Goal: Information Seeking & Learning: Learn about a topic

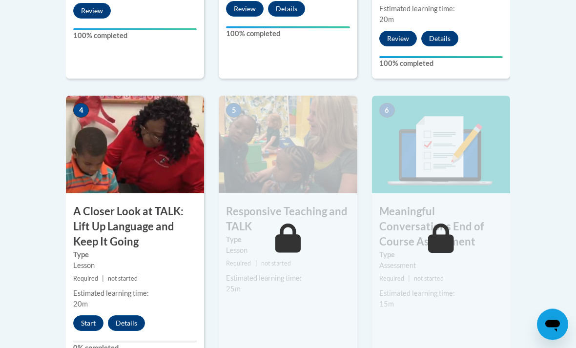
scroll to position [543, 0]
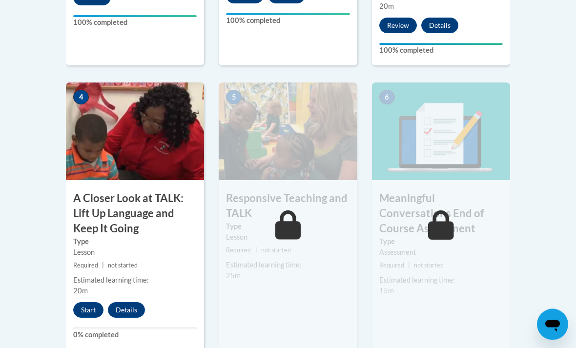
click at [85, 295] on div "4 A Closer Look at TALK: Lift Up Language and Keep It Going Type Lesson Require…" at bounding box center [135, 216] width 138 height 267
click at [86, 314] on button "Start" at bounding box center [88, 310] width 30 height 16
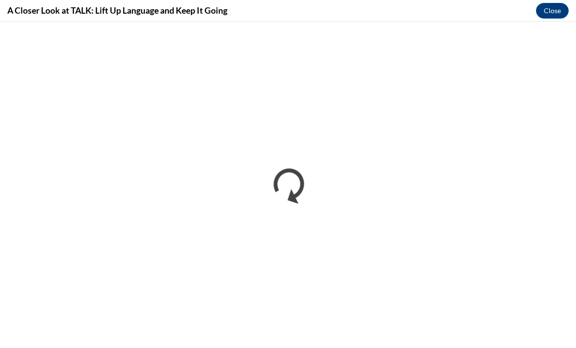
scroll to position [0, 0]
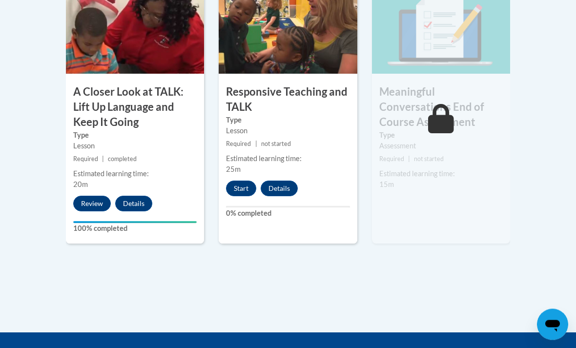
click at [238, 181] on button "Start" at bounding box center [241, 189] width 30 height 16
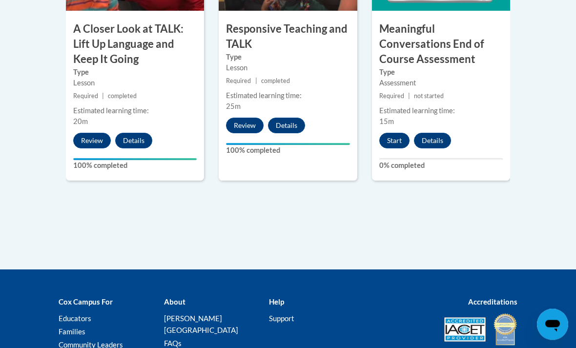
scroll to position [762, 0]
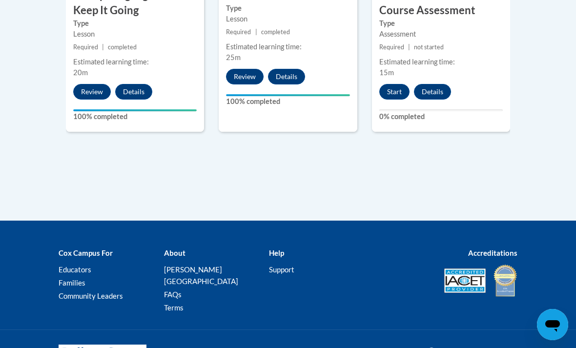
click at [387, 87] on button "Start" at bounding box center [394, 92] width 30 height 16
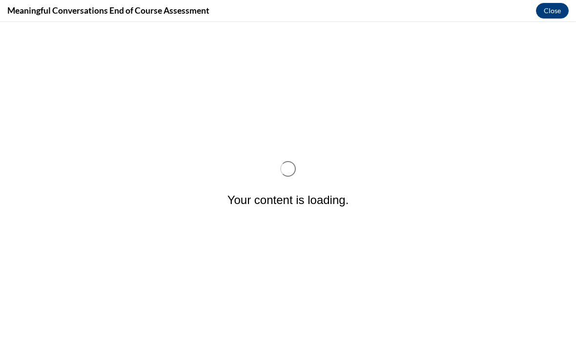
scroll to position [0, 0]
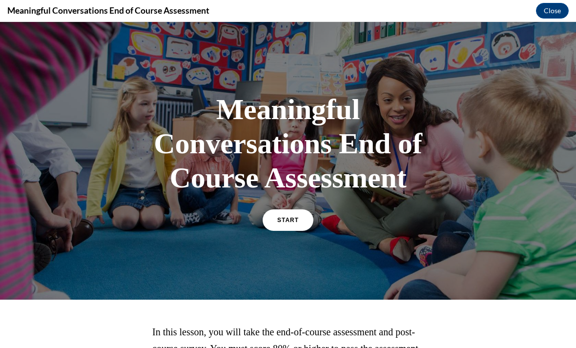
click at [287, 219] on span "START" at bounding box center [287, 220] width 21 height 7
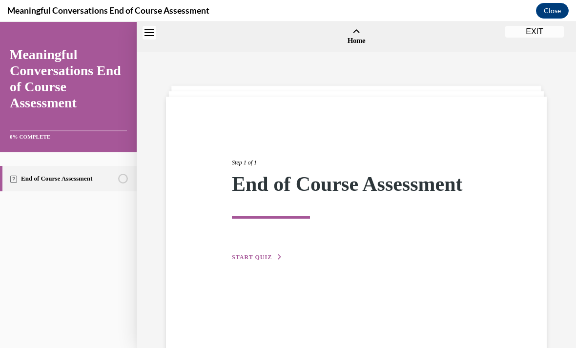
scroll to position [30, 0]
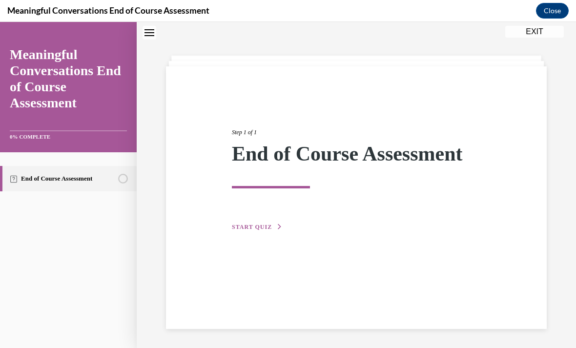
click at [255, 225] on span "START QUIZ" at bounding box center [252, 226] width 40 height 7
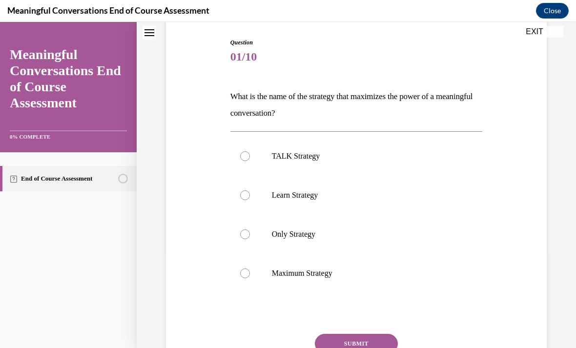
scroll to position [105, 0]
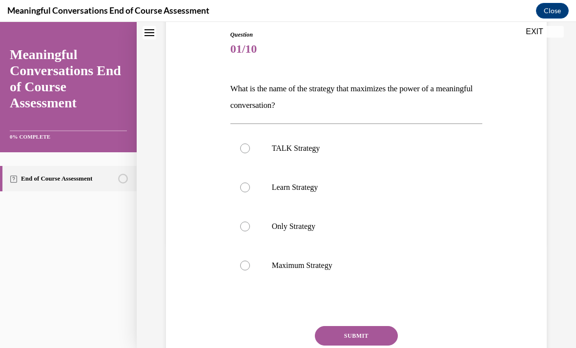
click at [352, 141] on label "TALK Strategy" at bounding box center [356, 148] width 252 height 39
click at [250, 143] on input "TALK Strategy" at bounding box center [245, 148] width 10 height 10
radio input "true"
click at [389, 336] on button "SUBMIT" at bounding box center [356, 336] width 83 height 20
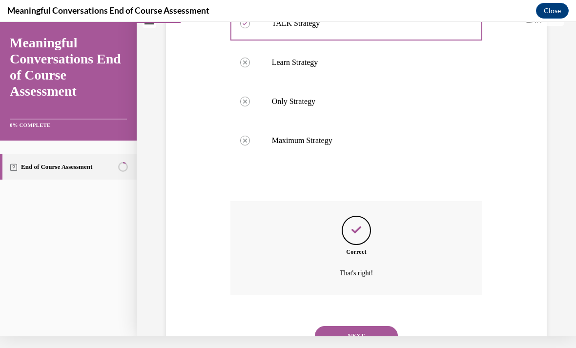
scroll to position [218, 0]
click at [368, 326] on button "NEXT" at bounding box center [356, 336] width 83 height 20
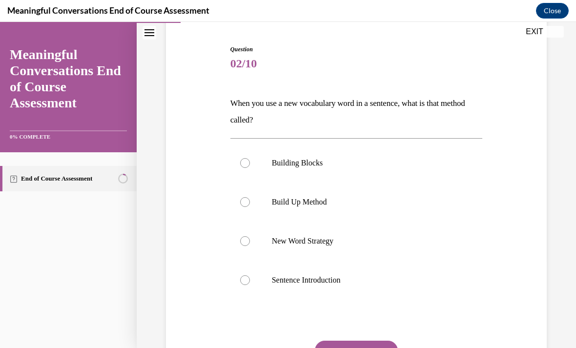
scroll to position [91, 0]
click at [326, 278] on p "Sentence Introduction" at bounding box center [365, 280] width 186 height 10
click at [250, 278] on input "Sentence Introduction" at bounding box center [245, 280] width 10 height 10
radio input "true"
click at [367, 341] on button "SUBMIT" at bounding box center [356, 350] width 83 height 20
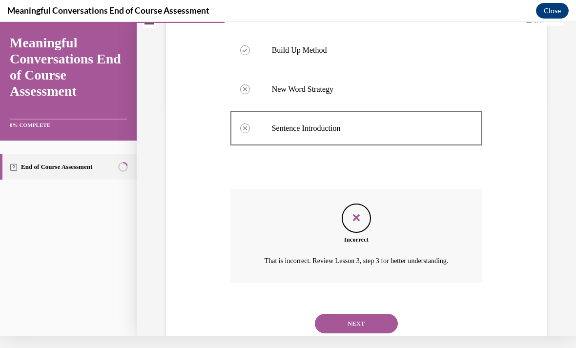
scroll to position [230, 0]
click at [353, 326] on button "NEXT" at bounding box center [356, 325] width 83 height 20
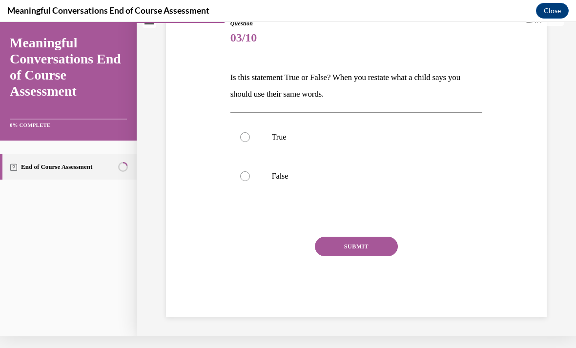
scroll to position [62, 0]
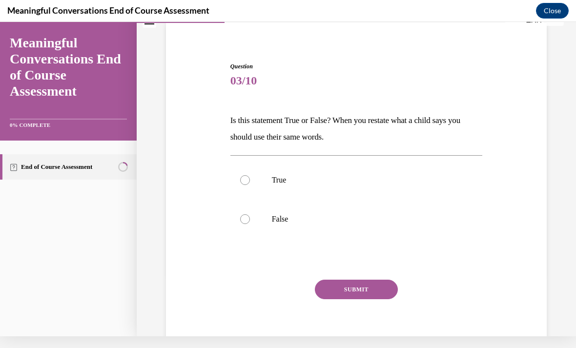
click at [285, 177] on p "True" at bounding box center [365, 180] width 186 height 10
click at [250, 177] on input "True" at bounding box center [245, 180] width 10 height 10
radio input "true"
click at [371, 289] on button "SUBMIT" at bounding box center [356, 289] width 83 height 20
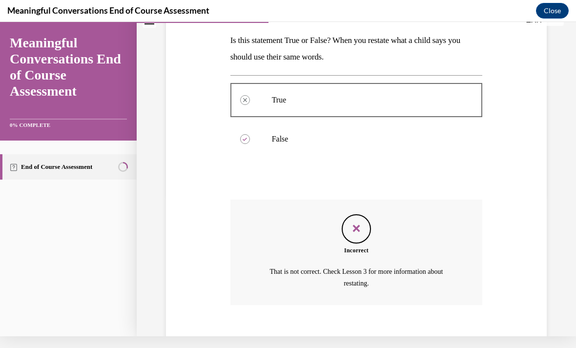
scroll to position [152, 0]
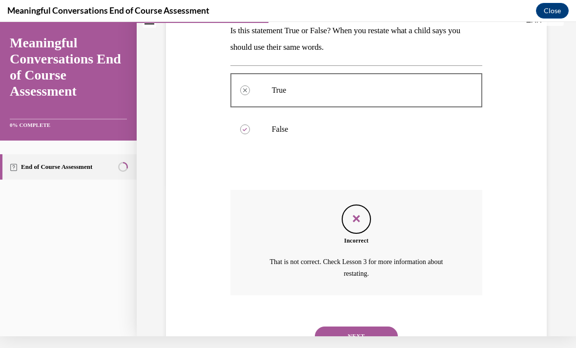
click at [380, 326] on button "NEXT" at bounding box center [356, 336] width 83 height 20
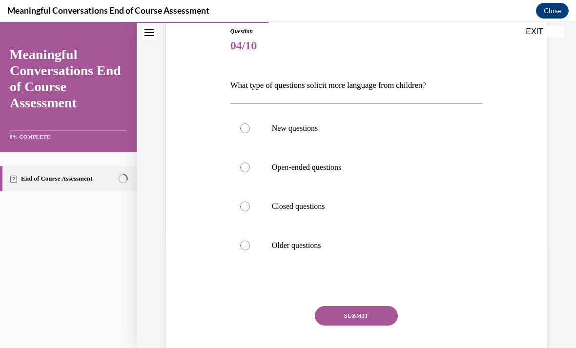
click at [346, 160] on label "Open-ended questions" at bounding box center [356, 167] width 252 height 39
click at [250, 162] on input "Open-ended questions" at bounding box center [245, 167] width 10 height 10
radio input "true"
click at [380, 317] on button "SUBMIT" at bounding box center [356, 316] width 83 height 20
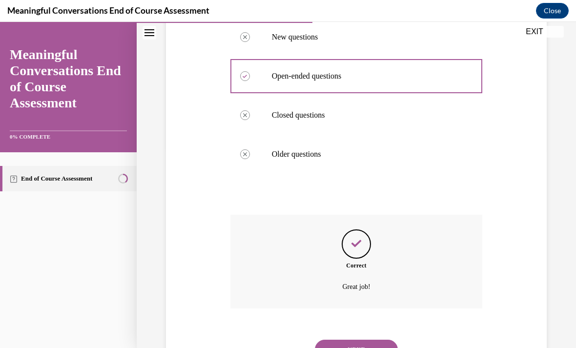
scroll to position [200, 0]
click at [365, 346] on button "NEXT" at bounding box center [356, 349] width 83 height 20
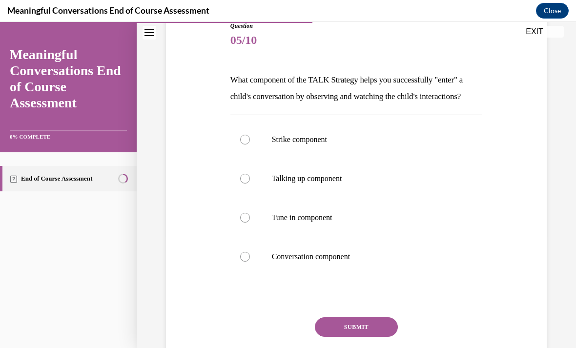
scroll to position [111, 0]
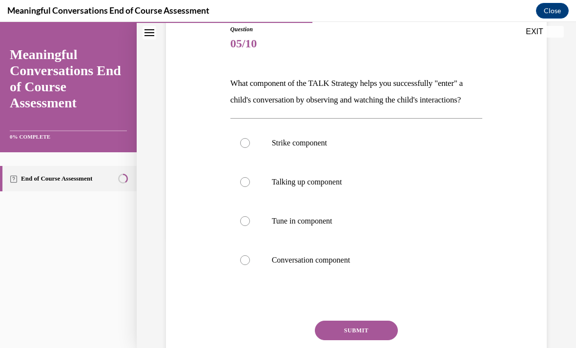
click at [345, 212] on label "Tune in component" at bounding box center [356, 220] width 252 height 39
click at [250, 216] on input "Tune in component" at bounding box center [245, 221] width 10 height 10
radio input "true"
click at [387, 321] on button "SUBMIT" at bounding box center [356, 330] width 83 height 20
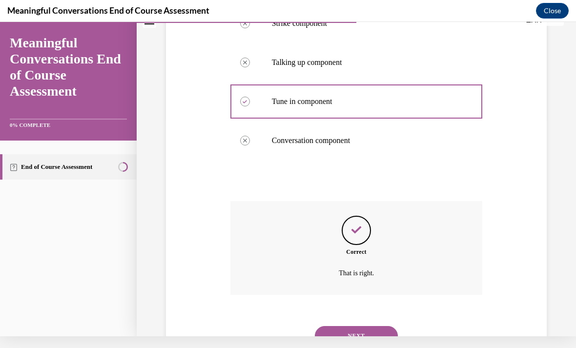
scroll to position [218, 0]
click at [388, 326] on button "NEXT" at bounding box center [356, 336] width 83 height 20
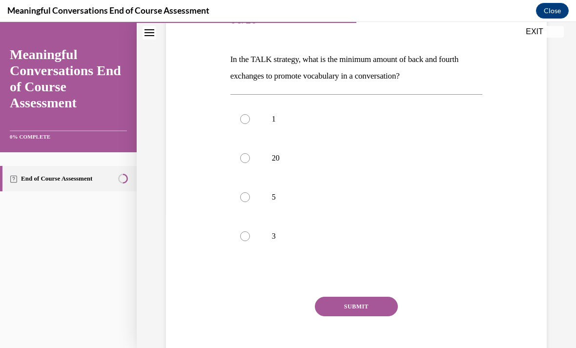
scroll to position [135, 0]
click at [378, 180] on label "5" at bounding box center [356, 197] width 252 height 39
click at [250, 192] on input "5" at bounding box center [245, 197] width 10 height 10
radio input "true"
click at [399, 299] on div "SUBMIT" at bounding box center [356, 321] width 252 height 49
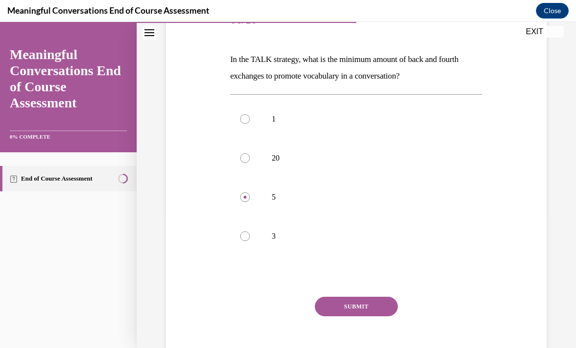
click at [376, 301] on button "SUBMIT" at bounding box center [356, 307] width 83 height 20
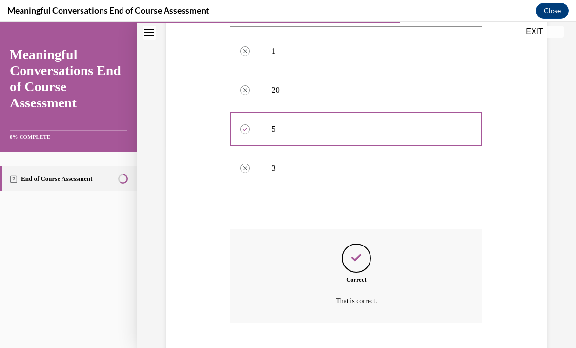
scroll to position [218, 0]
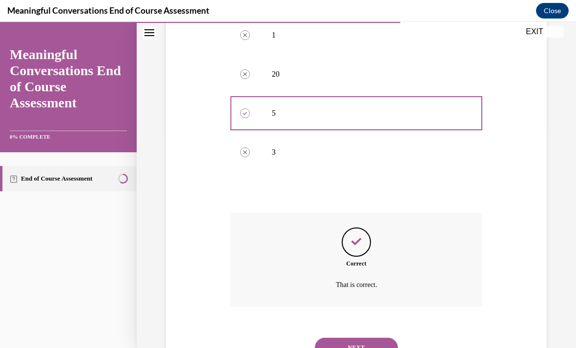
click at [380, 341] on button "NEXT" at bounding box center [356, 348] width 83 height 20
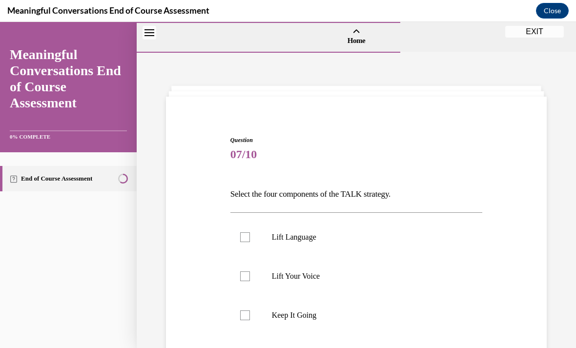
scroll to position [42, 0]
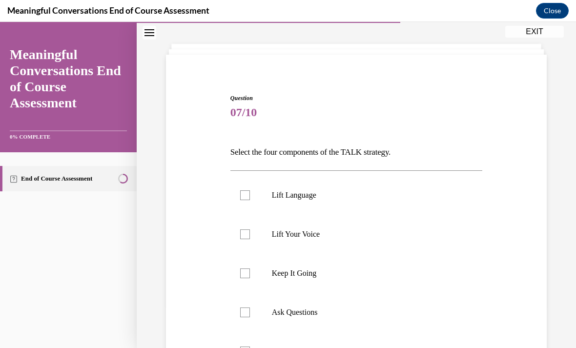
click at [337, 275] on p "Keep It Going" at bounding box center [365, 273] width 186 height 10
click at [250, 275] on input "Keep It Going" at bounding box center [245, 273] width 10 height 10
checkbox input "true"
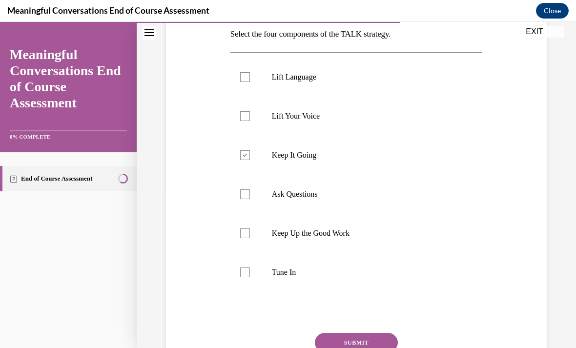
click at [377, 341] on button "SUBMIT" at bounding box center [356, 343] width 83 height 20
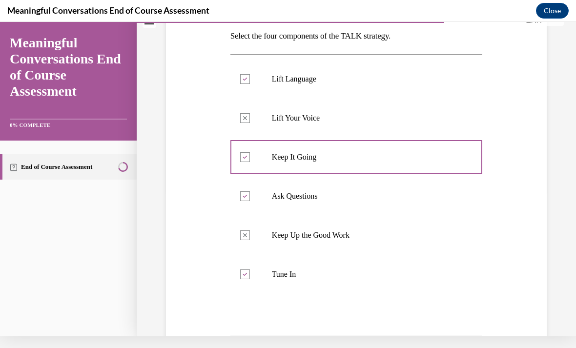
scroll to position [151, 0]
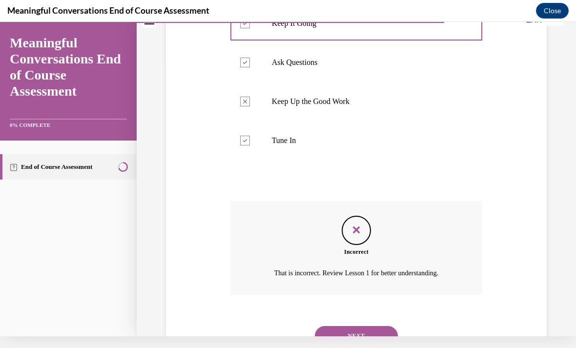
click at [369, 326] on button "NEXT" at bounding box center [356, 336] width 83 height 20
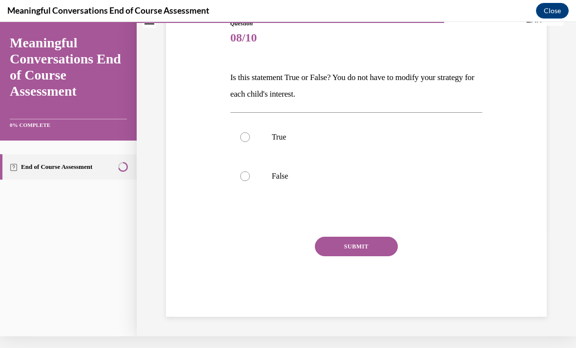
scroll to position [62, 0]
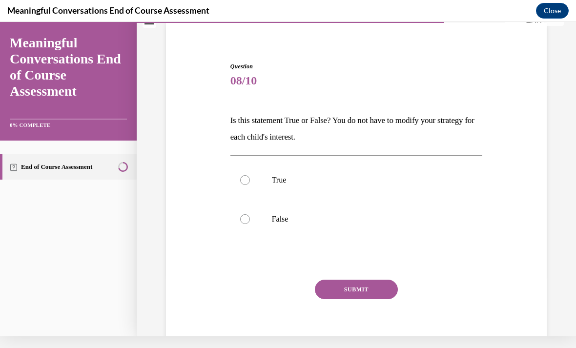
click at [322, 188] on label "True" at bounding box center [356, 179] width 252 height 39
click at [250, 185] on input "True" at bounding box center [245, 180] width 10 height 10
radio input "true"
click at [362, 294] on button "SUBMIT" at bounding box center [356, 289] width 83 height 20
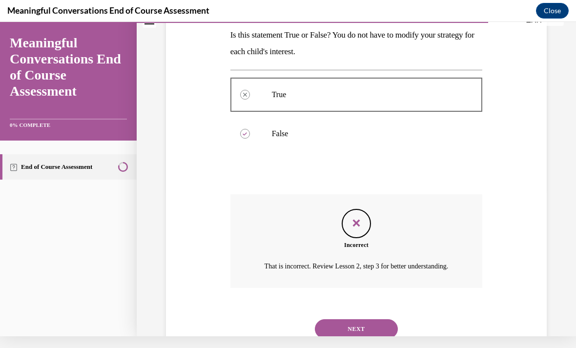
scroll to position [152, 0]
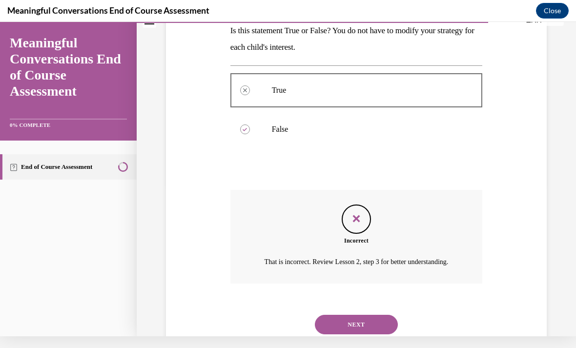
click at [377, 319] on button "NEXT" at bounding box center [356, 325] width 83 height 20
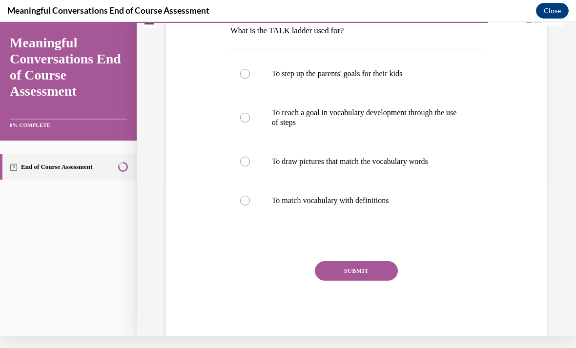
scroll to position [0, 0]
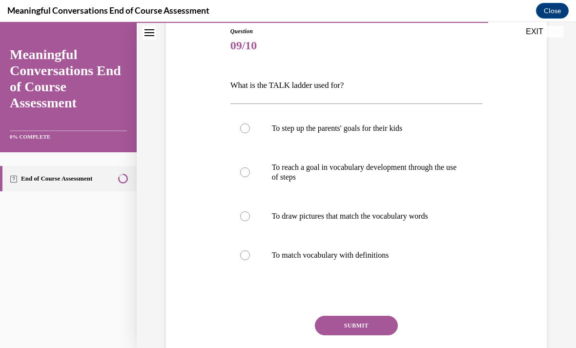
click at [367, 162] on label "To reach a goal in vocabulary development through the use of steps" at bounding box center [356, 172] width 252 height 49
click at [250, 167] on input "To reach a goal in vocabulary development through the use of steps" at bounding box center [245, 172] width 10 height 10
radio input "true"
click at [369, 319] on button "SUBMIT" at bounding box center [356, 326] width 83 height 20
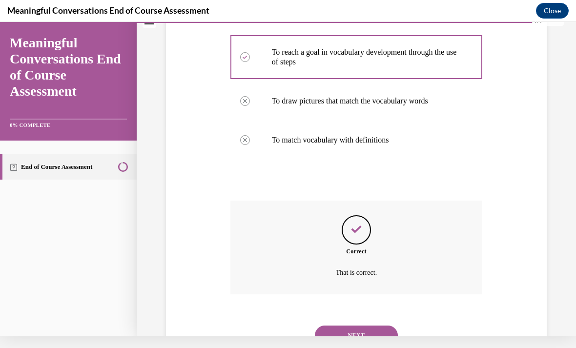
scroll to position [212, 0]
click at [377, 326] on button "NEXT" at bounding box center [356, 336] width 83 height 20
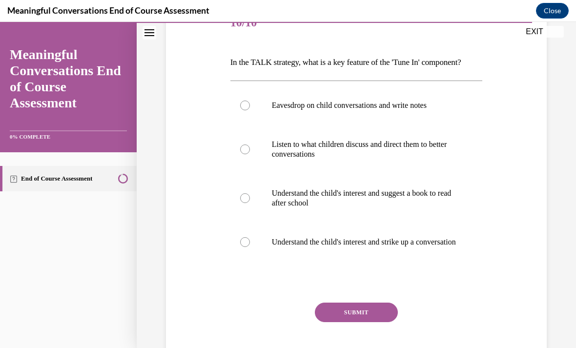
scroll to position [130, 0]
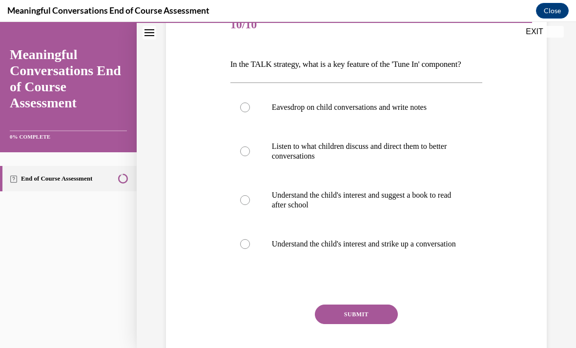
click at [390, 247] on p "Understand the child's interest and strike up a conversation" at bounding box center [365, 244] width 186 height 10
click at [250, 247] on input "Understand the child's interest and strike up a conversation" at bounding box center [245, 244] width 10 height 10
radio input "true"
click at [393, 324] on button "SUBMIT" at bounding box center [356, 314] width 83 height 20
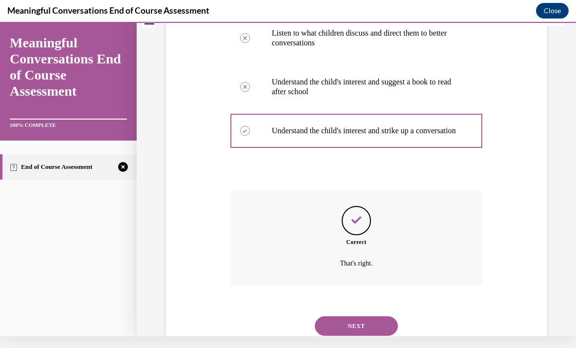
scroll to position [231, 0]
click at [378, 322] on button "NEXT" at bounding box center [356, 326] width 83 height 20
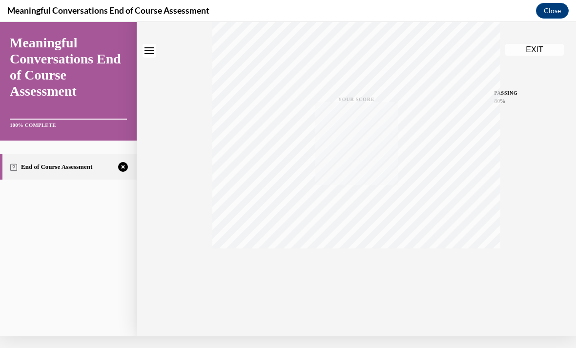
scroll to position [0, 0]
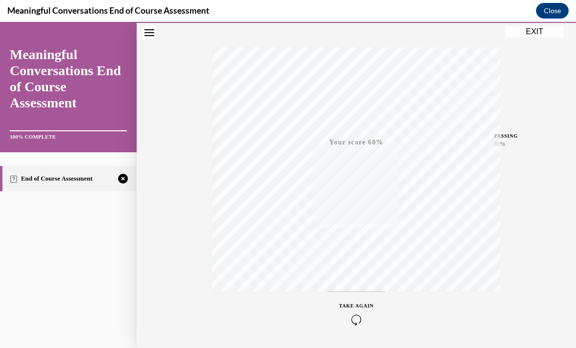
click at [361, 313] on div "TAKE AGAIN" at bounding box center [356, 313] width 35 height 23
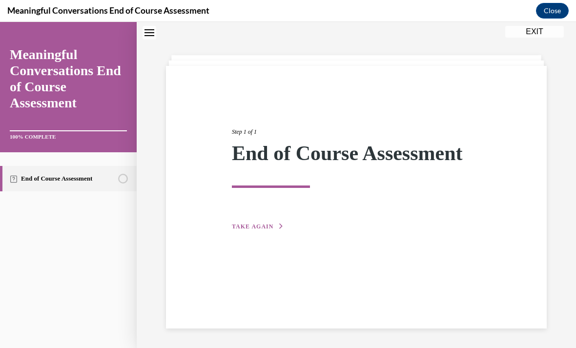
scroll to position [31, 0]
click at [264, 223] on span "TAKE AGAIN" at bounding box center [252, 226] width 41 height 7
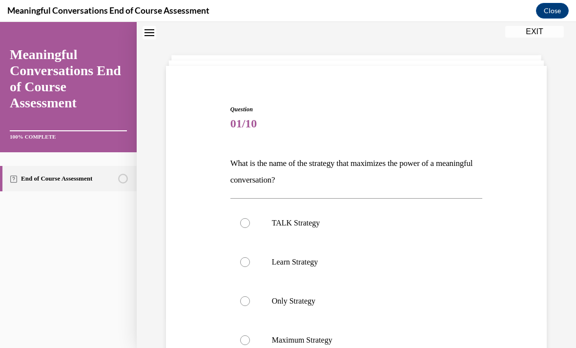
click at [328, 223] on p "TALK Strategy" at bounding box center [365, 223] width 186 height 10
click at [250, 223] on input "TALK Strategy" at bounding box center [245, 223] width 10 height 10
radio input "true"
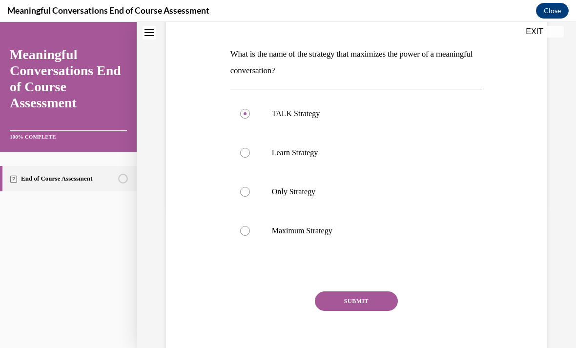
click at [380, 302] on button "SUBMIT" at bounding box center [356, 301] width 83 height 20
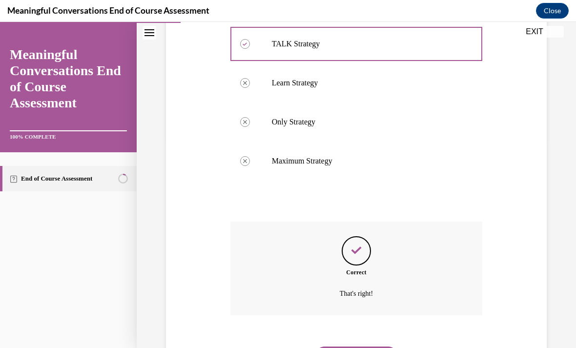
scroll to position [218, 0]
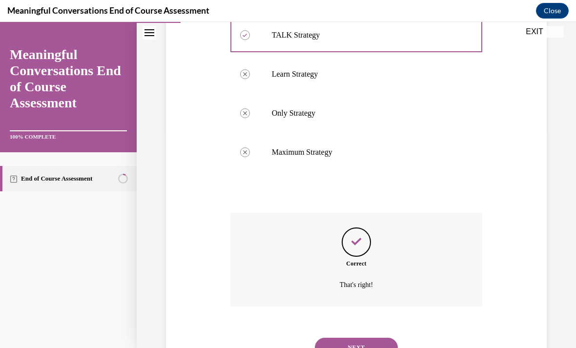
click at [368, 338] on button "NEXT" at bounding box center [356, 348] width 83 height 20
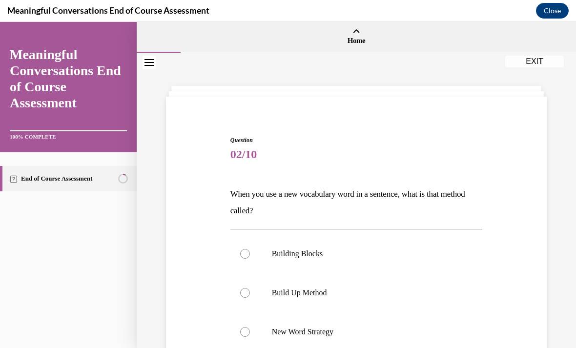
scroll to position [0, 0]
click at [248, 288] on label "Build Up Method" at bounding box center [356, 292] width 252 height 39
click at [248, 288] on input "Build Up Method" at bounding box center [245, 293] width 10 height 10
radio input "true"
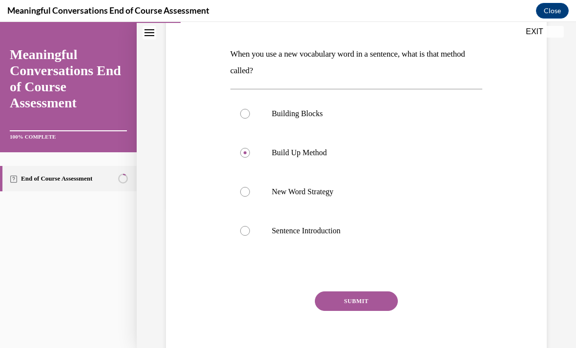
click at [357, 300] on button "SUBMIT" at bounding box center [356, 301] width 83 height 20
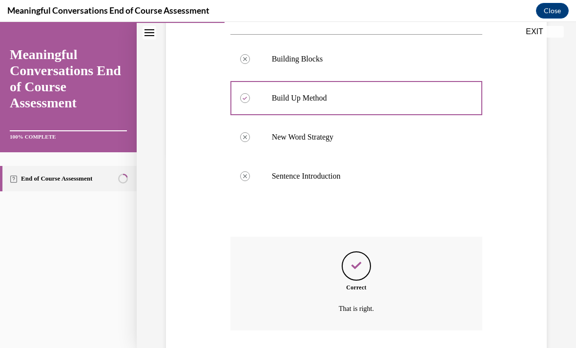
scroll to position [218, 0]
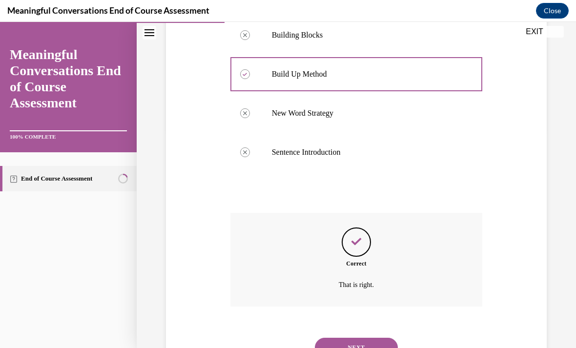
click at [362, 338] on button "NEXT" at bounding box center [356, 348] width 83 height 20
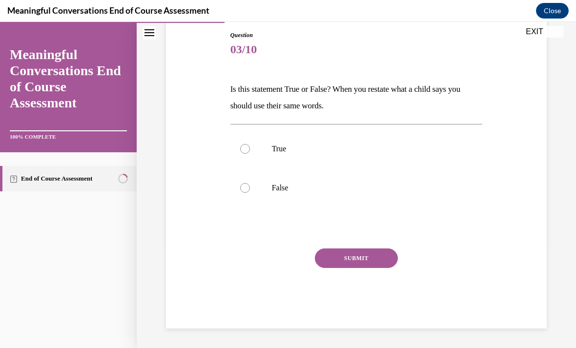
scroll to position [62, 0]
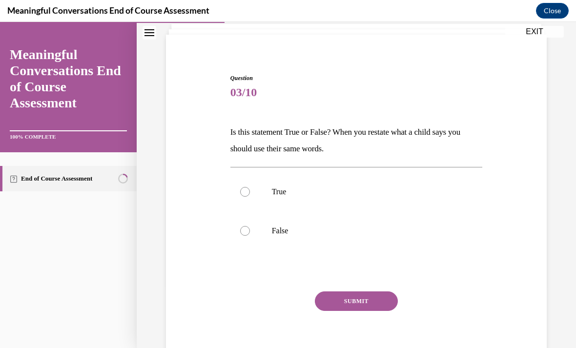
click at [284, 236] on label "False" at bounding box center [356, 230] width 252 height 39
click at [250, 236] on input "False" at bounding box center [245, 231] width 10 height 10
radio input "true"
click at [360, 300] on button "SUBMIT" at bounding box center [356, 301] width 83 height 20
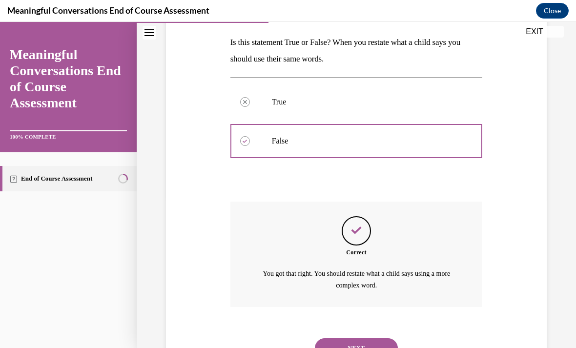
click at [366, 343] on button "NEXT" at bounding box center [356, 348] width 83 height 20
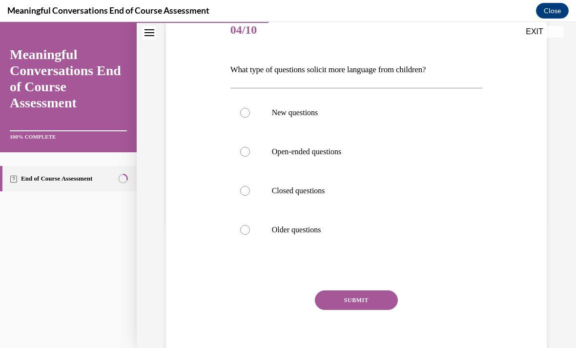
scroll to position [123, 0]
click at [322, 148] on p "Open-ended questions" at bounding box center [365, 153] width 186 height 10
click at [250, 148] on input "Open-ended questions" at bounding box center [245, 153] width 10 height 10
radio input "true"
click at [361, 303] on button "SUBMIT" at bounding box center [356, 301] width 83 height 20
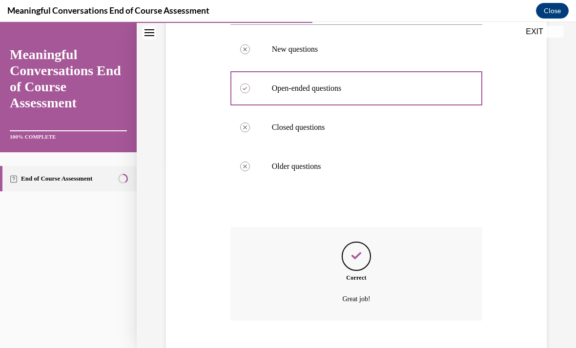
scroll to position [202, 0]
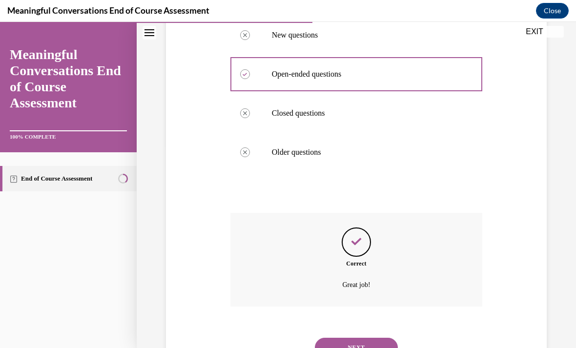
click at [354, 338] on button "NEXT" at bounding box center [356, 348] width 83 height 20
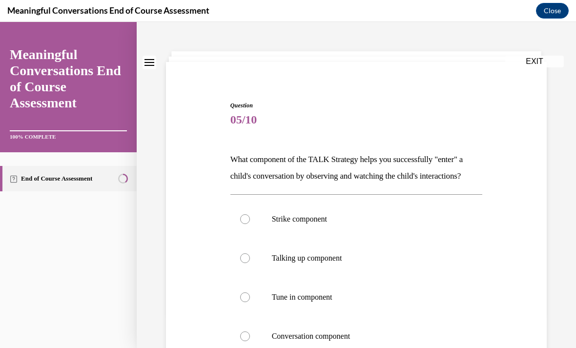
scroll to position [40, 0]
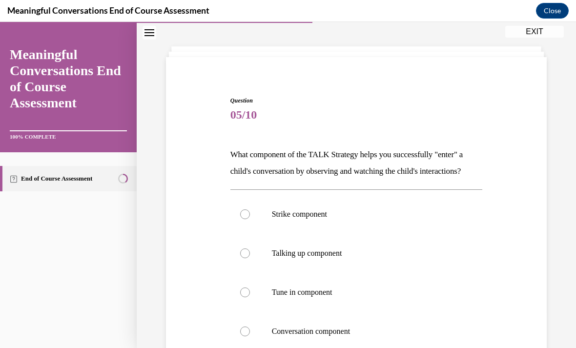
click at [318, 288] on p "Tune in component" at bounding box center [365, 292] width 186 height 10
click at [250, 288] on input "Tune in component" at bounding box center [245, 292] width 10 height 10
radio input "true"
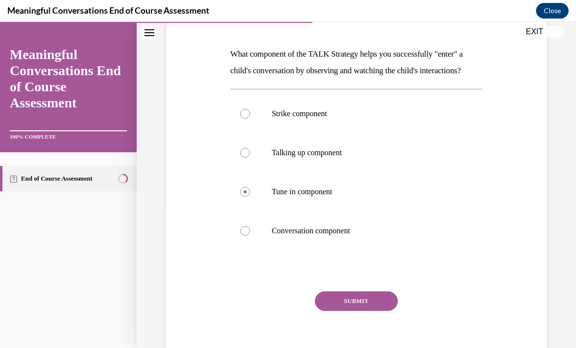
click at [367, 295] on button "SUBMIT" at bounding box center [356, 301] width 83 height 20
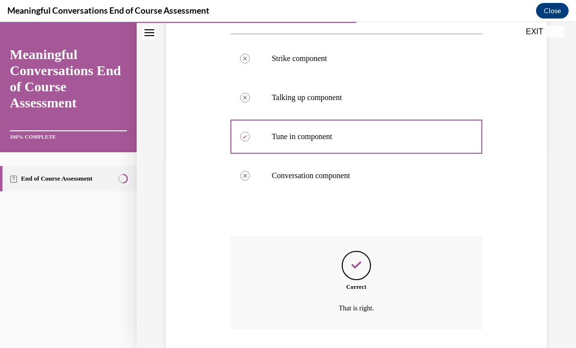
scroll to position [218, 0]
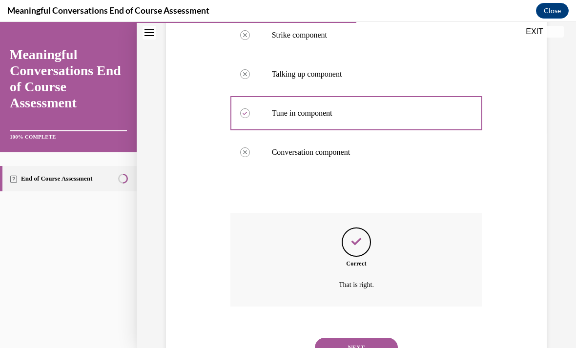
click at [355, 343] on button "NEXT" at bounding box center [356, 348] width 83 height 20
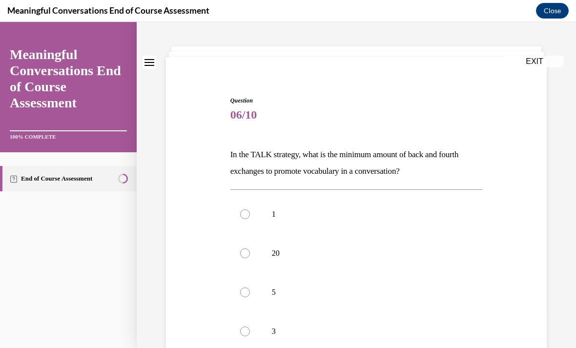
scroll to position [40, 0]
click at [295, 298] on label "5" at bounding box center [356, 292] width 252 height 39
click at [250, 297] on input "5" at bounding box center [245, 292] width 10 height 10
radio input "true"
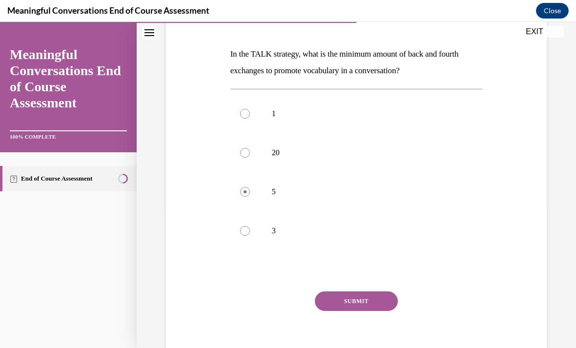
click at [352, 294] on button "SUBMIT" at bounding box center [356, 301] width 83 height 20
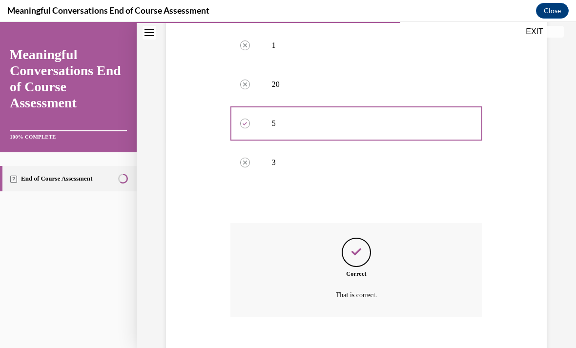
scroll to position [218, 0]
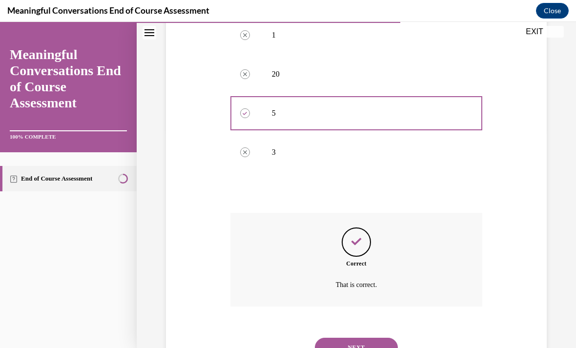
click at [359, 339] on button "NEXT" at bounding box center [356, 348] width 83 height 20
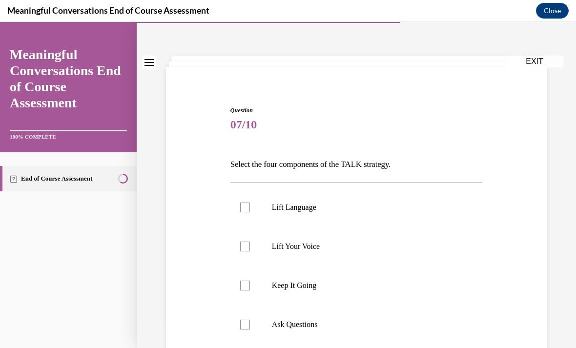
scroll to position [31, 0]
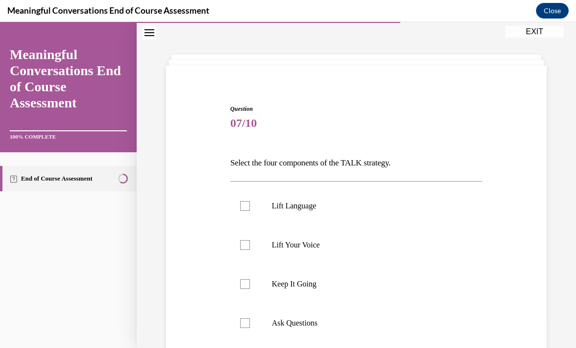
click at [304, 206] on p "Lift Language" at bounding box center [365, 206] width 186 height 10
click at [250, 206] on input "Lift Language" at bounding box center [245, 206] width 10 height 10
checkbox input "true"
click at [301, 279] on p "Keep It Going" at bounding box center [365, 284] width 186 height 10
click at [250, 279] on input "Keep It Going" at bounding box center [245, 284] width 10 height 10
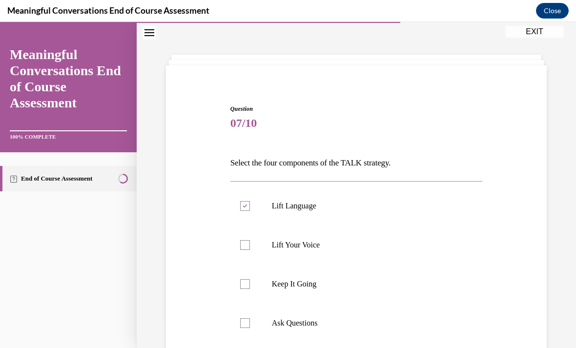
checkbox input "true"
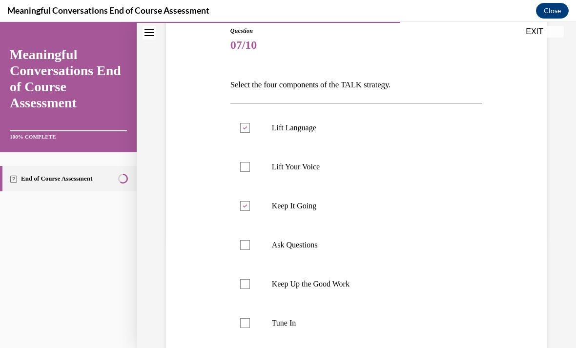
scroll to position [110, 0]
click at [306, 244] on p "Ask Questions" at bounding box center [365, 244] width 186 height 10
click at [250, 244] on input "Ask Questions" at bounding box center [245, 244] width 10 height 10
checkbox input "true"
click at [293, 319] on p "Tune In" at bounding box center [365, 322] width 186 height 10
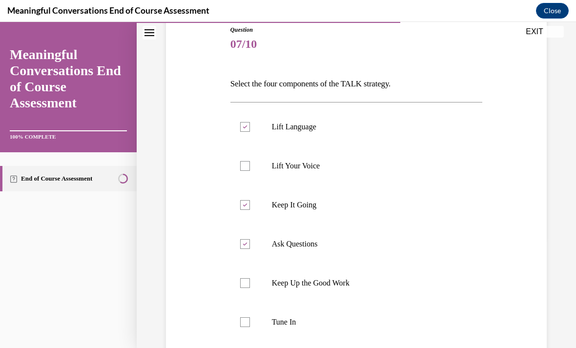
click at [250, 319] on input "Tune In" at bounding box center [245, 322] width 10 height 10
checkbox input "true"
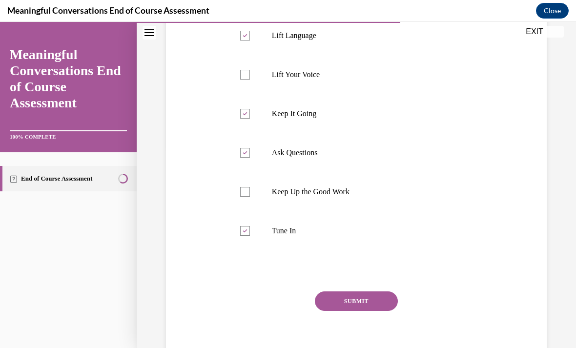
click at [356, 294] on button "SUBMIT" at bounding box center [356, 301] width 83 height 20
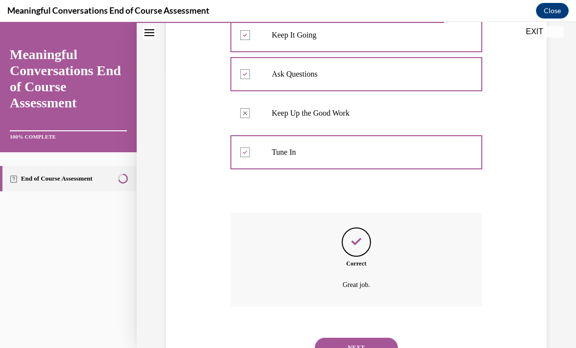
click at [363, 339] on button "NEXT" at bounding box center [356, 348] width 83 height 20
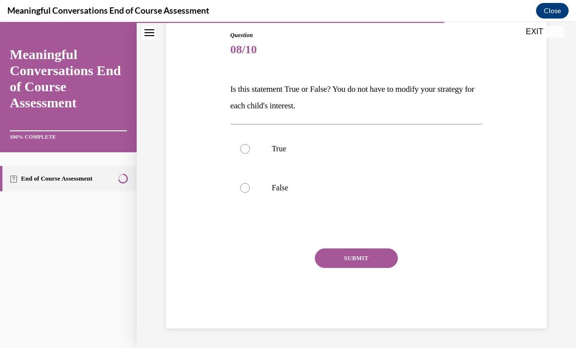
scroll to position [62, 0]
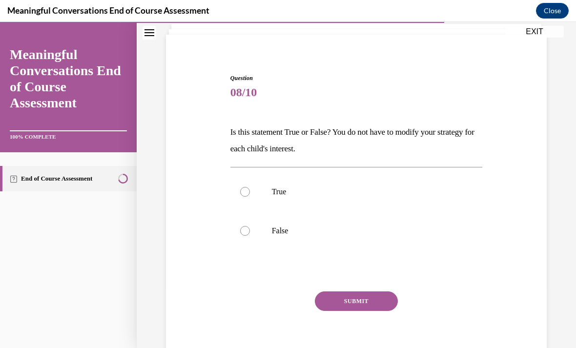
click at [280, 233] on p "False" at bounding box center [365, 231] width 186 height 10
click at [250, 233] on input "False" at bounding box center [245, 231] width 10 height 10
radio input "true"
click at [365, 295] on button "SUBMIT" at bounding box center [356, 301] width 83 height 20
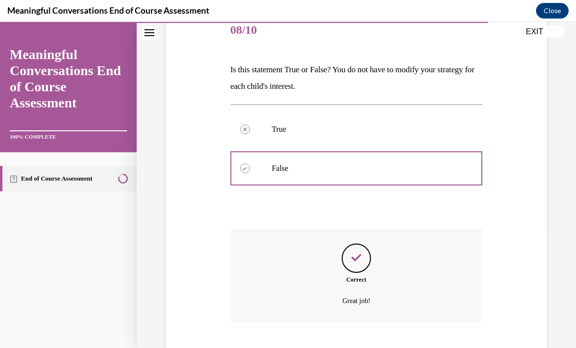
scroll to position [140, 0]
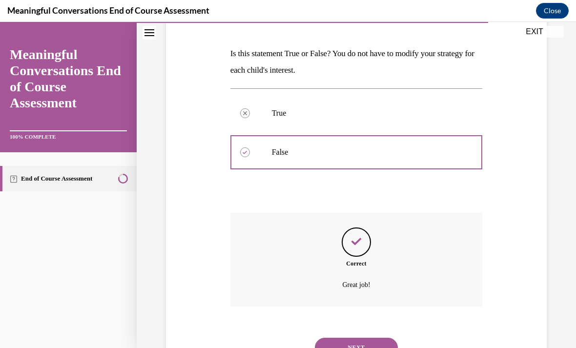
click at [351, 338] on button "NEXT" at bounding box center [356, 348] width 83 height 20
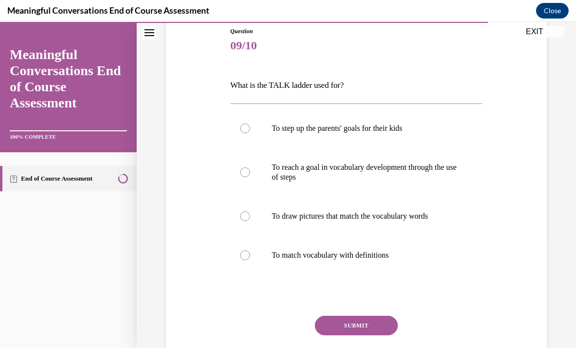
click at [336, 171] on p "To reach a goal in vocabulary development through the use of steps" at bounding box center [365, 172] width 186 height 20
click at [250, 171] on input "To reach a goal in vocabulary development through the use of steps" at bounding box center [245, 172] width 10 height 10
radio input "true"
click at [367, 323] on button "SUBMIT" at bounding box center [356, 326] width 83 height 20
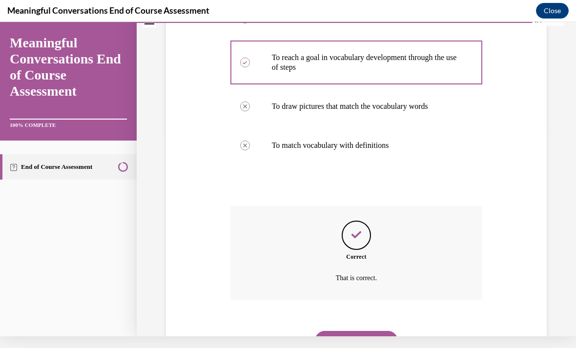
scroll to position [212, 0]
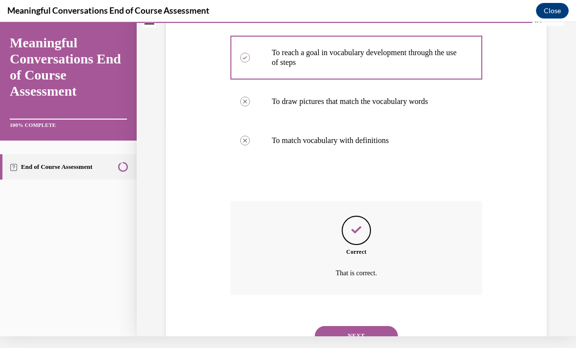
click at [363, 326] on button "NEXT" at bounding box center [356, 336] width 83 height 20
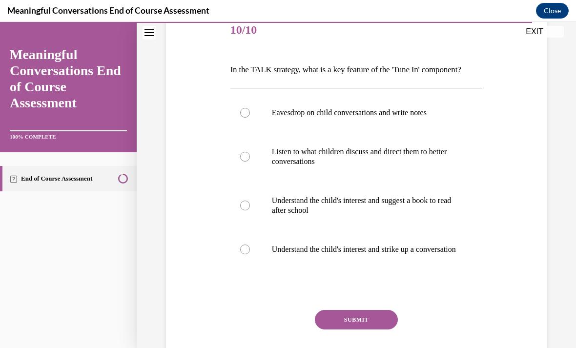
scroll to position [124, 0]
click at [327, 254] on p "Understand the child's interest and strike up a conversation" at bounding box center [365, 249] width 186 height 10
click at [250, 254] on input "Understand the child's interest and strike up a conversation" at bounding box center [245, 249] width 10 height 10
radio input "true"
click at [359, 329] on button "SUBMIT" at bounding box center [356, 320] width 83 height 20
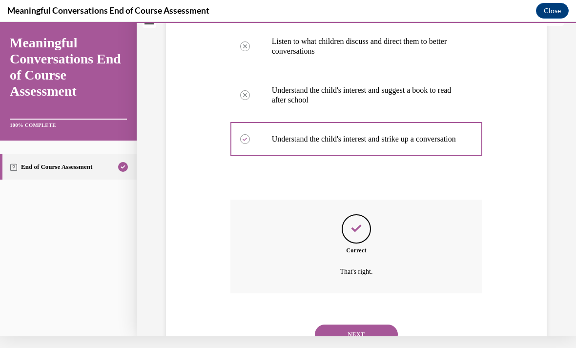
scroll to position [231, 0]
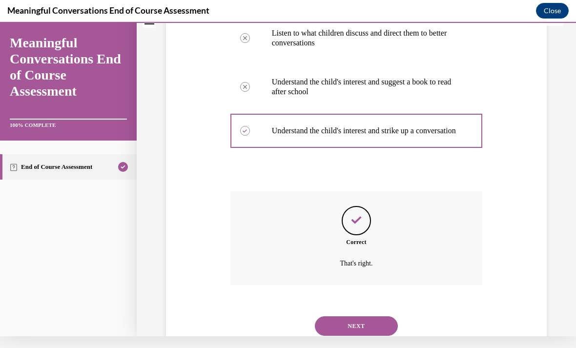
click at [362, 331] on button "NEXT" at bounding box center [356, 326] width 83 height 20
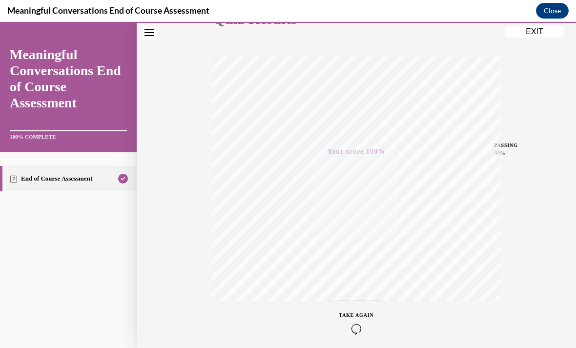
scroll to position [143, 0]
click at [532, 25] on div "Quiz Results PASSING 80% Your score 100% Passed PASSING 80% Your score Your sco…" at bounding box center [356, 144] width 439 height 469
click at [531, 32] on button "EXIT" at bounding box center [534, 32] width 59 height 12
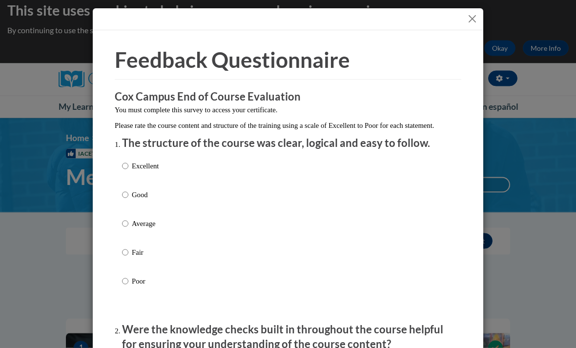
scroll to position [9, 0]
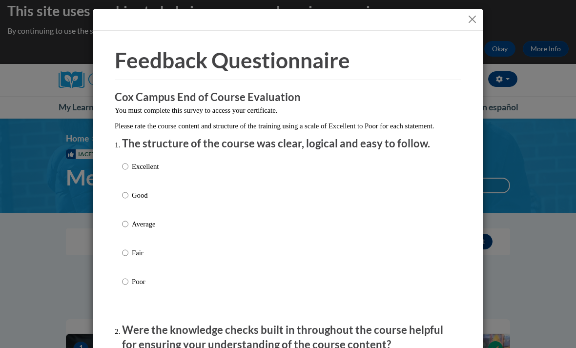
click at [128, 162] on input "Excellent" at bounding box center [125, 166] width 6 height 11
radio input "true"
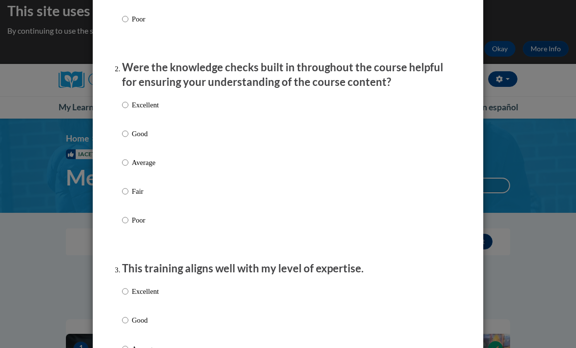
scroll to position [279, 0]
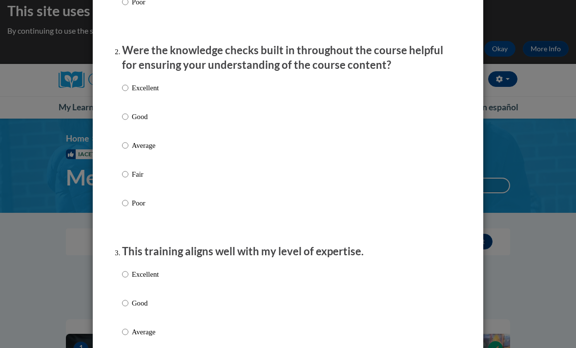
click at [129, 82] on label "Excellent" at bounding box center [140, 95] width 37 height 26
click at [128, 82] on input "Excellent" at bounding box center [125, 87] width 6 height 11
radio input "true"
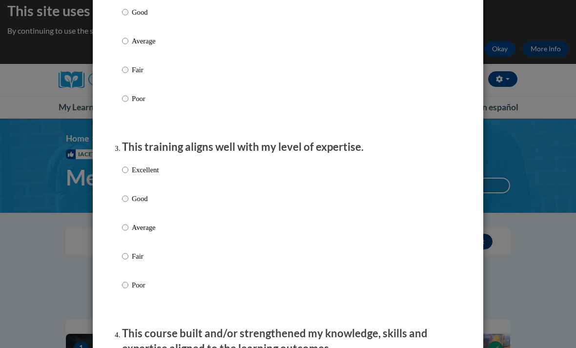
scroll to position [414, 0]
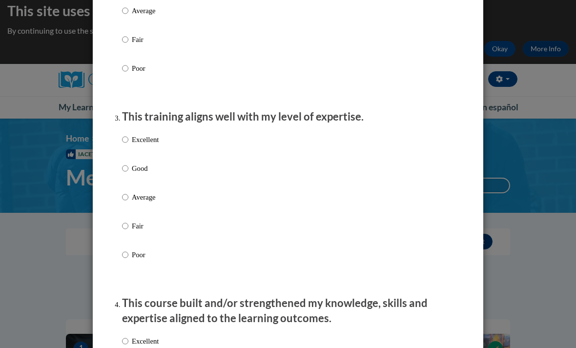
click at [135, 137] on p "Excellent" at bounding box center [145, 139] width 27 height 11
click at [128, 137] on input "Excellent" at bounding box center [125, 139] width 6 height 11
radio input "true"
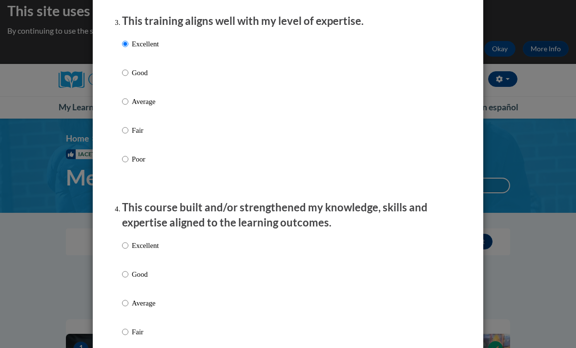
scroll to position [510, 0]
click at [124, 239] on input "Excellent" at bounding box center [125, 244] width 6 height 11
radio input "true"
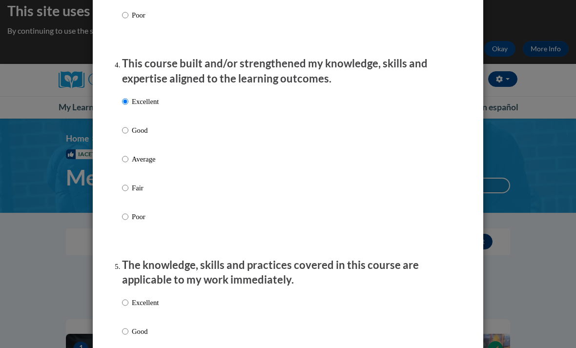
scroll to position [663, 0]
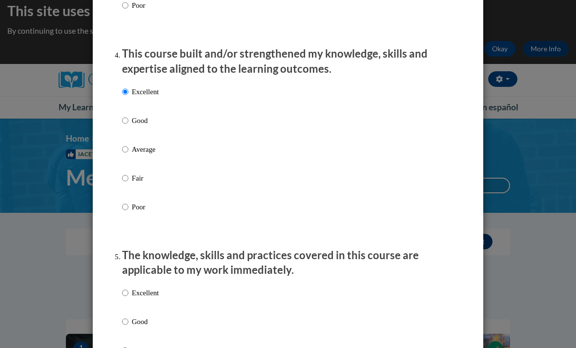
click at [122, 287] on input "Excellent" at bounding box center [125, 292] width 6 height 11
radio input "true"
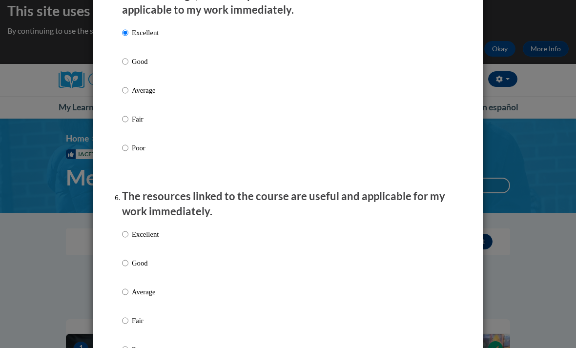
scroll to position [935, 0]
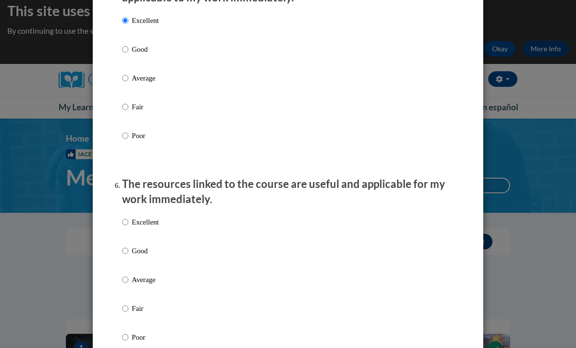
click at [129, 217] on label "Excellent" at bounding box center [140, 230] width 37 height 26
click at [128, 217] on input "Excellent" at bounding box center [125, 222] width 6 height 11
radio input "true"
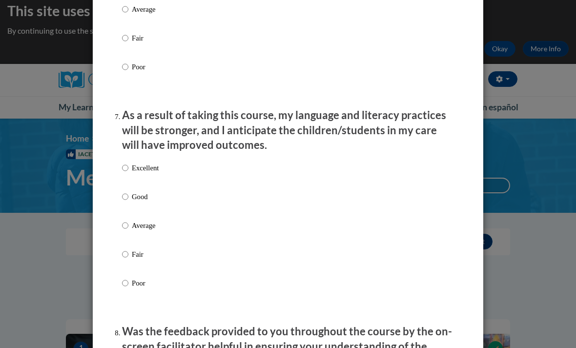
scroll to position [1208, 0]
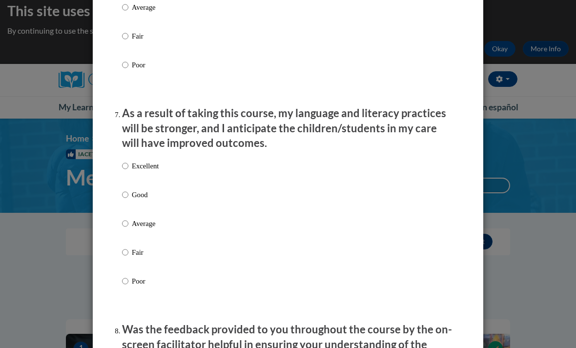
click at [129, 156] on div "Excellent Good Average Fair Poor" at bounding box center [140, 231] width 37 height 151
click at [124, 160] on input "Excellent" at bounding box center [125, 165] width 6 height 11
radio input "true"
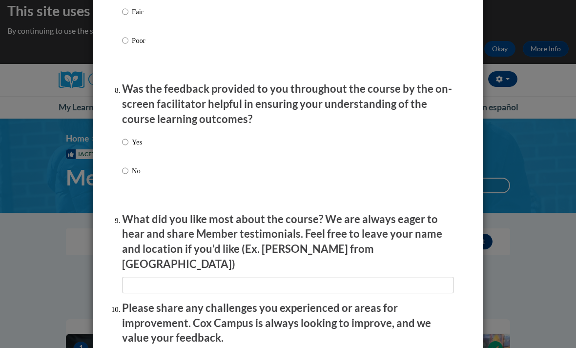
scroll to position [1449, 0]
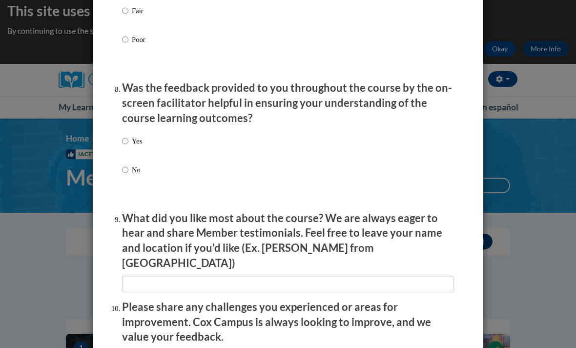
click at [123, 138] on input "Yes" at bounding box center [125, 141] width 6 height 11
radio input "true"
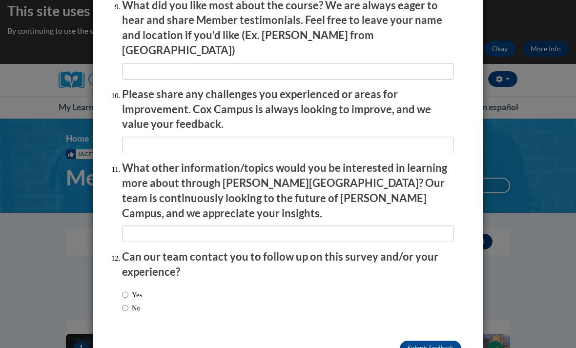
scroll to position [1662, 0]
click at [127, 289] on input "Yes" at bounding box center [125, 294] width 6 height 11
radio input "true"
click at [436, 340] on input "Submit feedback" at bounding box center [429, 348] width 61 height 16
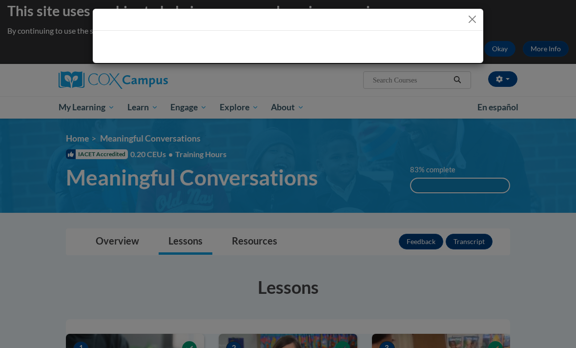
scroll to position [0, 0]
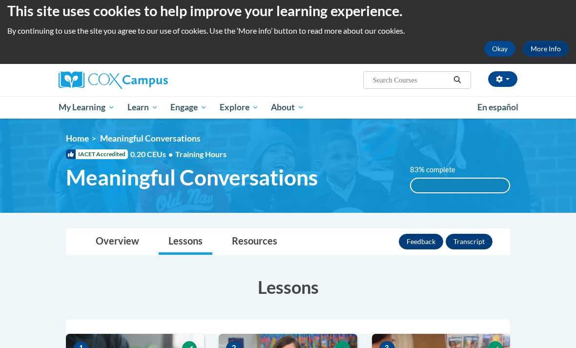
click at [0, 0] on span "Early Care and Learning" at bounding box center [0, 0] width 0 height 0
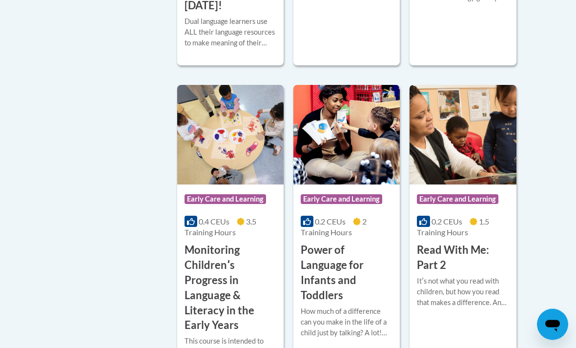
scroll to position [897, 0]
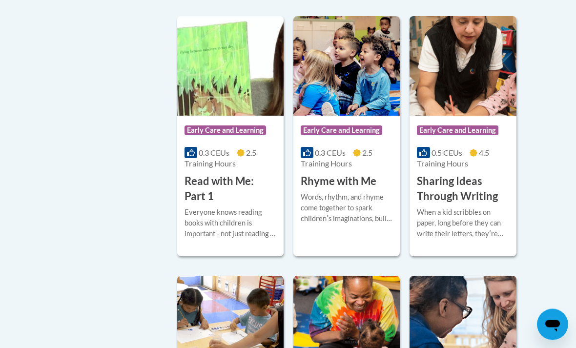
scroll to position [1289, 0]
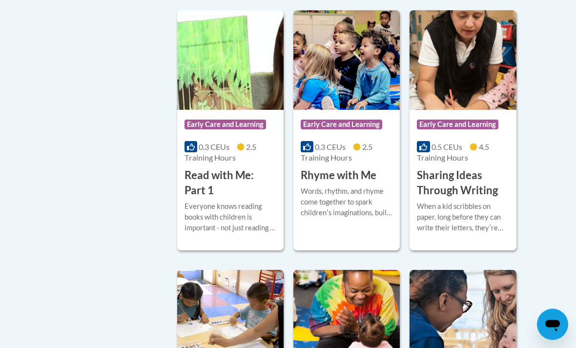
click at [201, 110] on img at bounding box center [230, 60] width 106 height 99
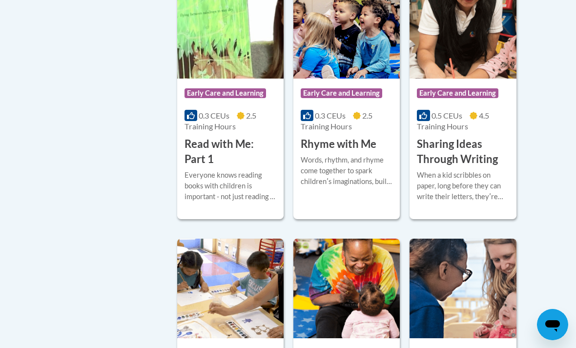
click at [347, 79] on img at bounding box center [346, 28] width 106 height 99
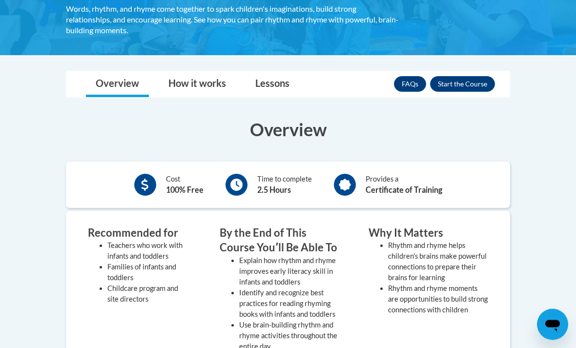
click at [461, 79] on button "Enroll" at bounding box center [462, 85] width 65 height 16
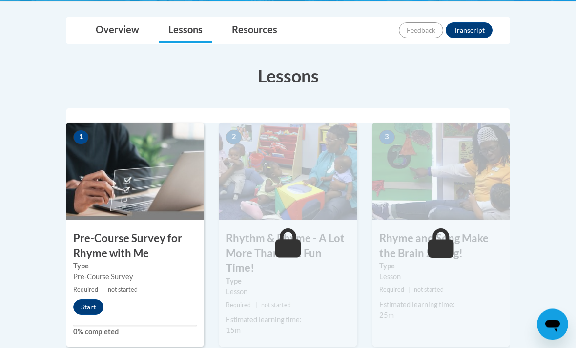
click at [90, 310] on button "Start" at bounding box center [88, 307] width 30 height 16
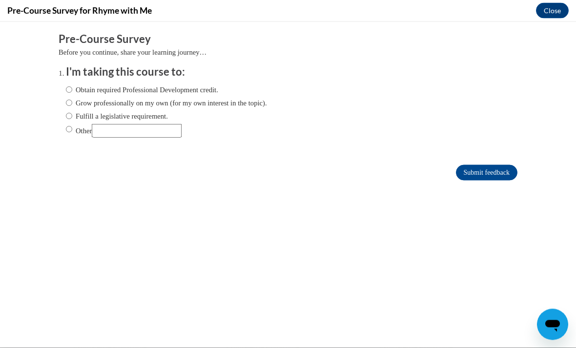
scroll to position [425, 0]
click at [125, 91] on label "Obtain required Professional Development credit." at bounding box center [142, 89] width 152 height 11
click at [72, 91] on input "Obtain required Professional Development credit." at bounding box center [69, 89] width 6 height 11
radio input "true"
click at [122, 102] on label "Grow professionally on my own (for my own interest in the topic)." at bounding box center [166, 102] width 201 height 11
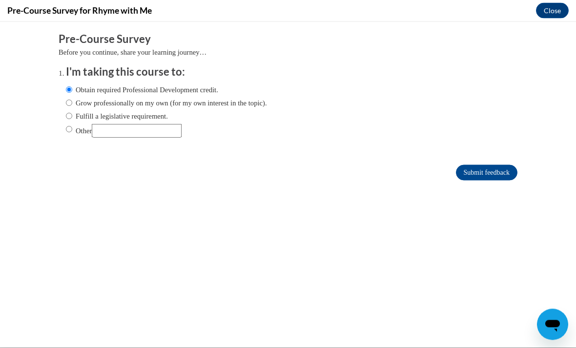
click at [72, 102] on input "Grow professionally on my own (for my own interest in the topic)." at bounding box center [69, 102] width 6 height 11
radio input "true"
click at [495, 170] on input "Submit feedback" at bounding box center [486, 172] width 61 height 16
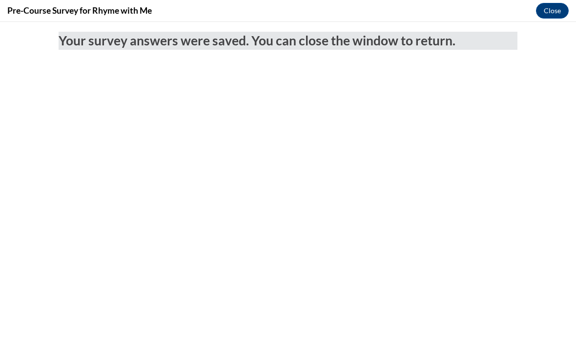
scroll to position [0, 0]
click at [543, 9] on button "Close" at bounding box center [552, 11] width 33 height 16
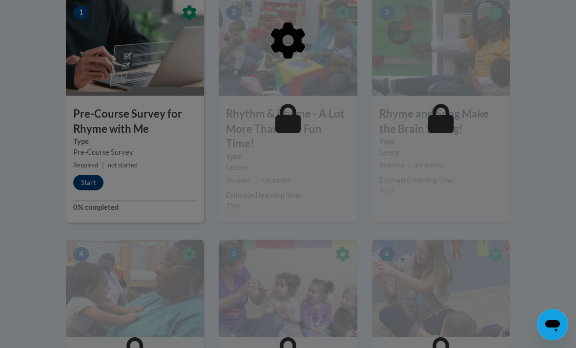
scroll to position [343, 0]
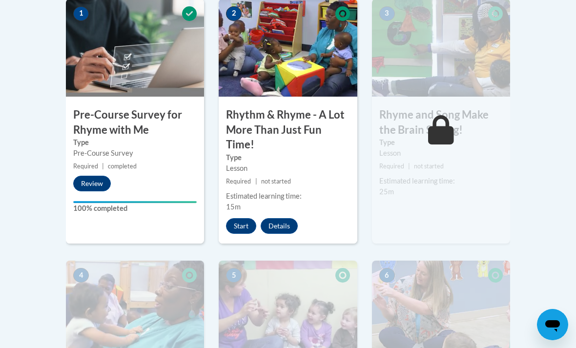
click at [242, 220] on button "Start" at bounding box center [241, 226] width 30 height 16
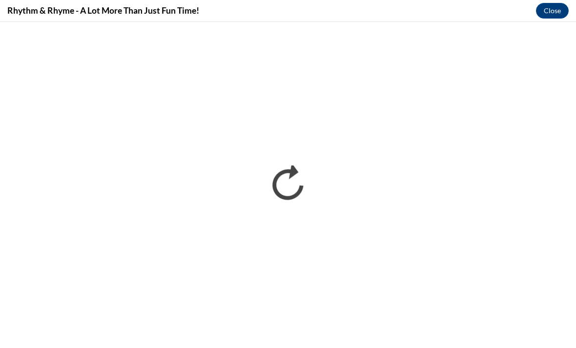
scroll to position [0, 0]
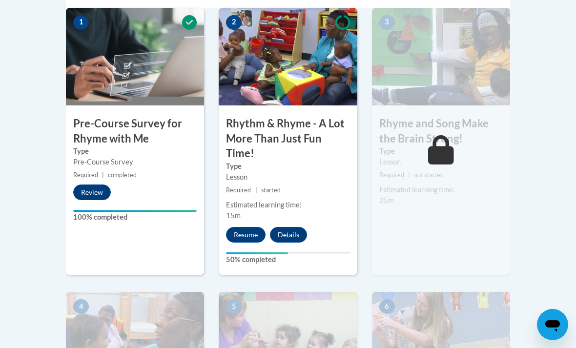
scroll to position [335, 0]
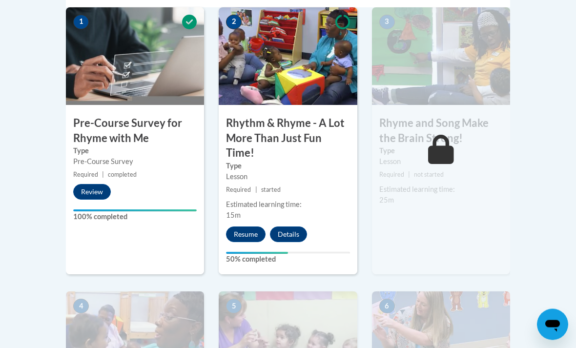
click at [246, 213] on div "Estimated learning time: 15m" at bounding box center [287, 209] width 138 height 21
click at [245, 239] on button "Resume" at bounding box center [246, 235] width 40 height 16
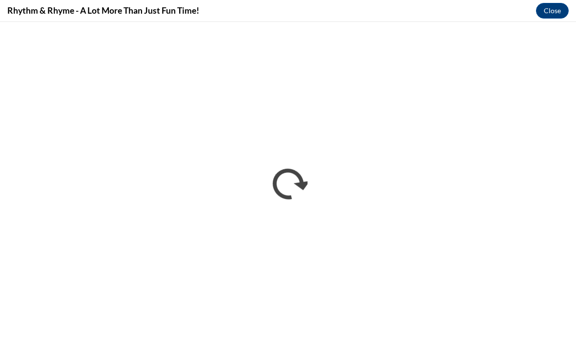
scroll to position [0, 0]
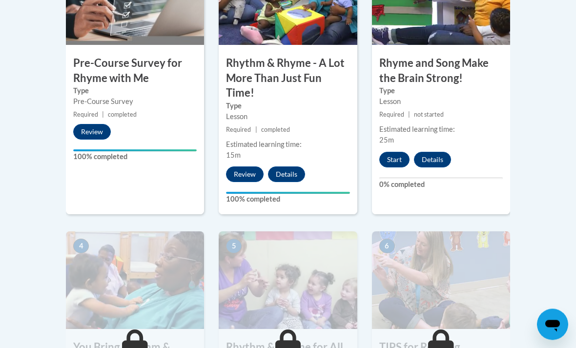
scroll to position [396, 0]
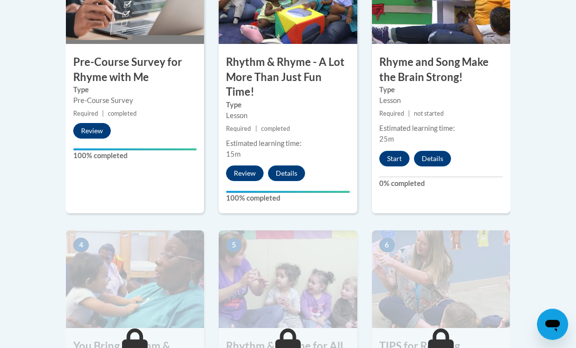
click at [397, 161] on button "Start" at bounding box center [394, 159] width 30 height 16
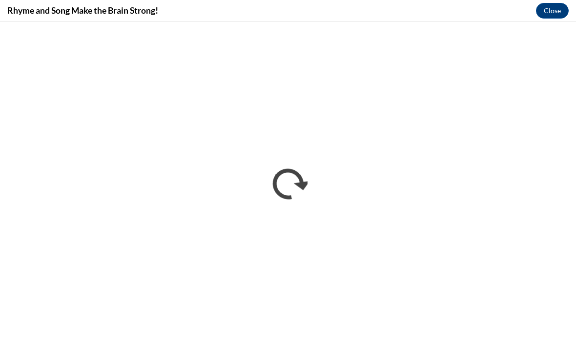
scroll to position [0, 0]
